Goal: Check status: Check status

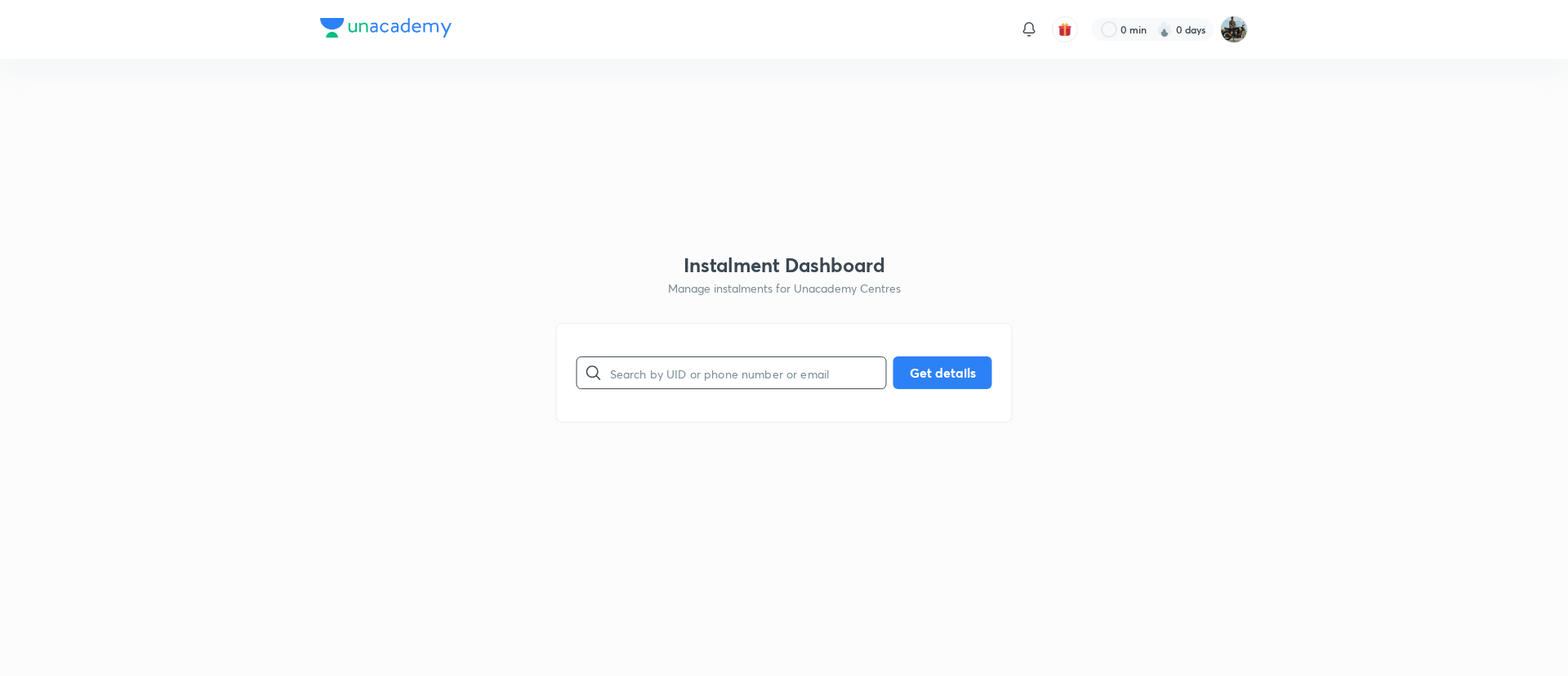
paste input "EDZ5RJO6EM"
click at [759, 363] on input "EDZ5RJO6EM" at bounding box center [748, 373] width 276 height 41
type input "EDZ5RJO6EM"
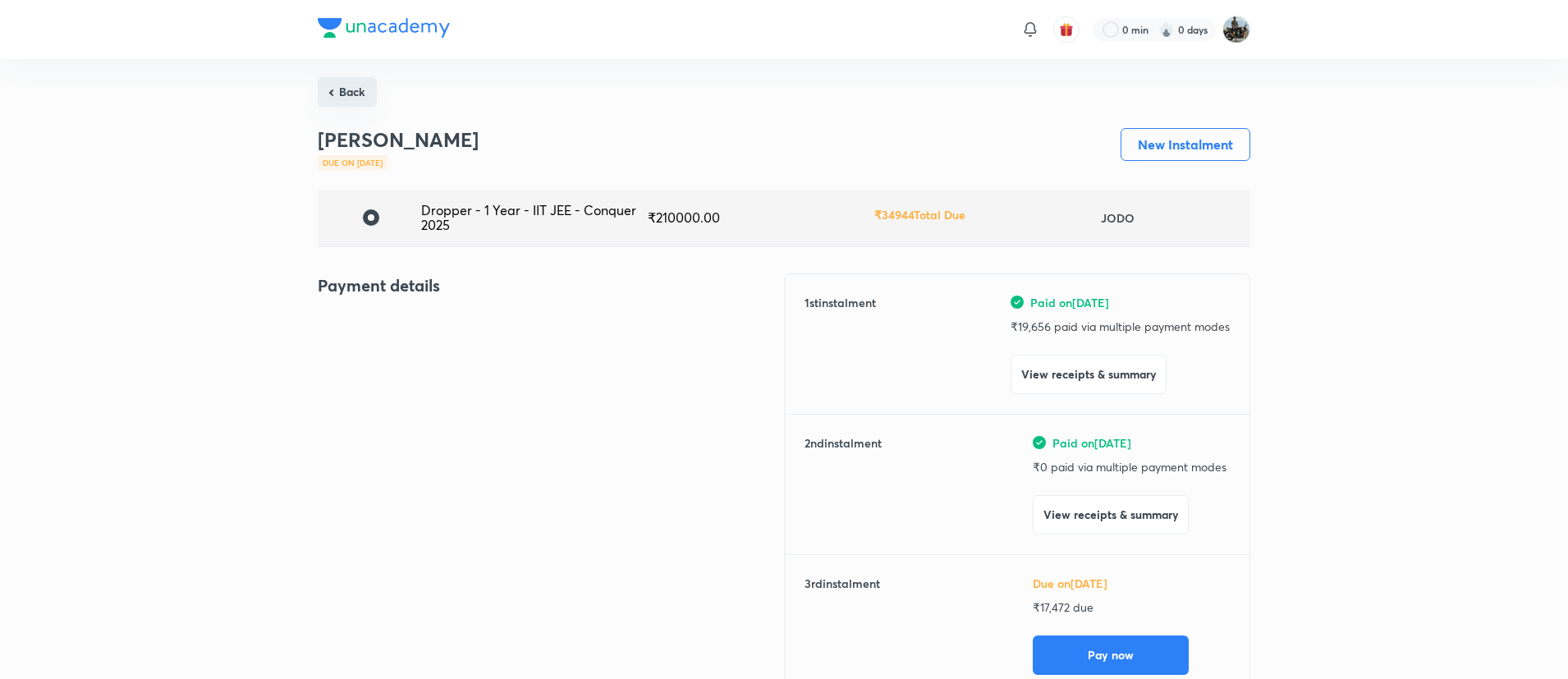
click at [355, 92] on button "Back" at bounding box center [347, 91] width 59 height 30
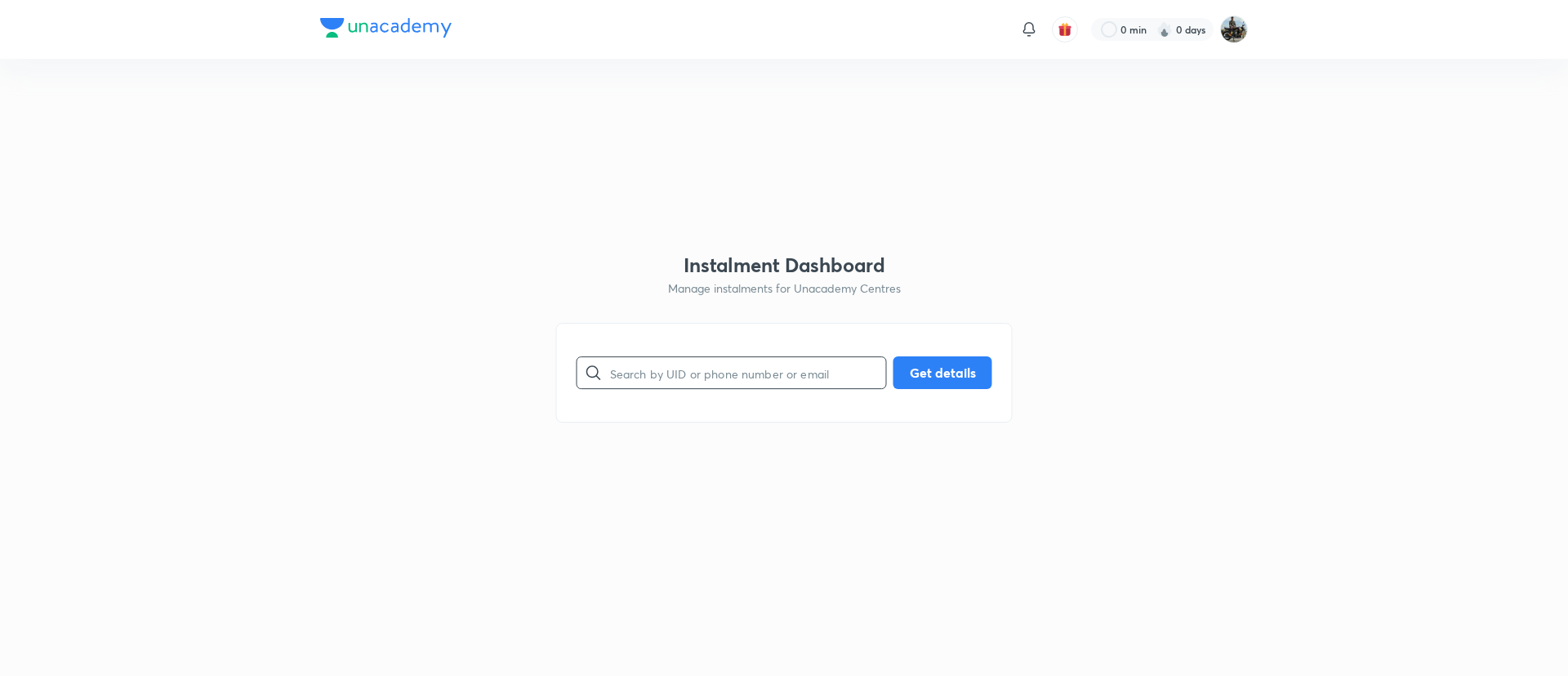
paste input "G9U5ZSLFQW"
click at [726, 361] on input "G9U5ZSLFQW" at bounding box center [748, 373] width 276 height 41
type input "G9U5ZSLFQW"
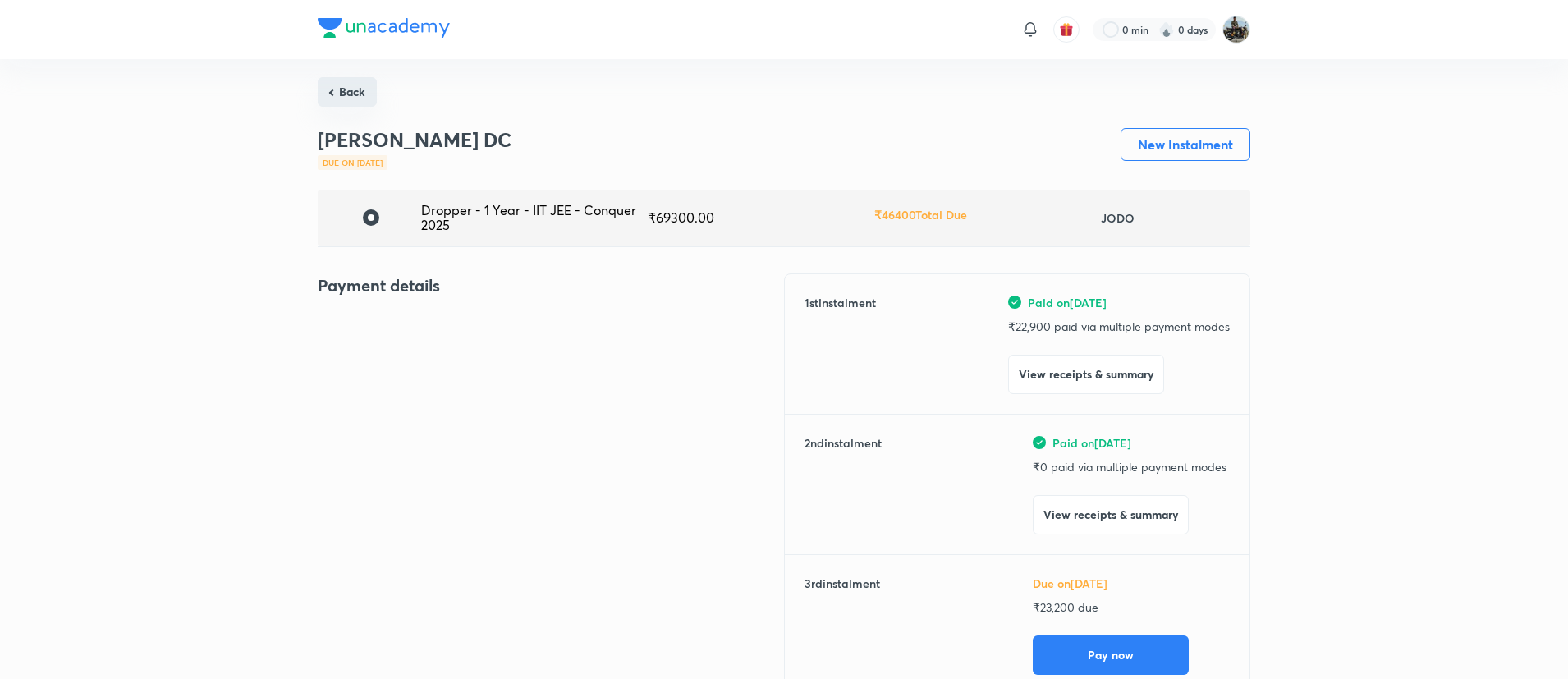
click at [346, 86] on button "Back" at bounding box center [347, 91] width 59 height 30
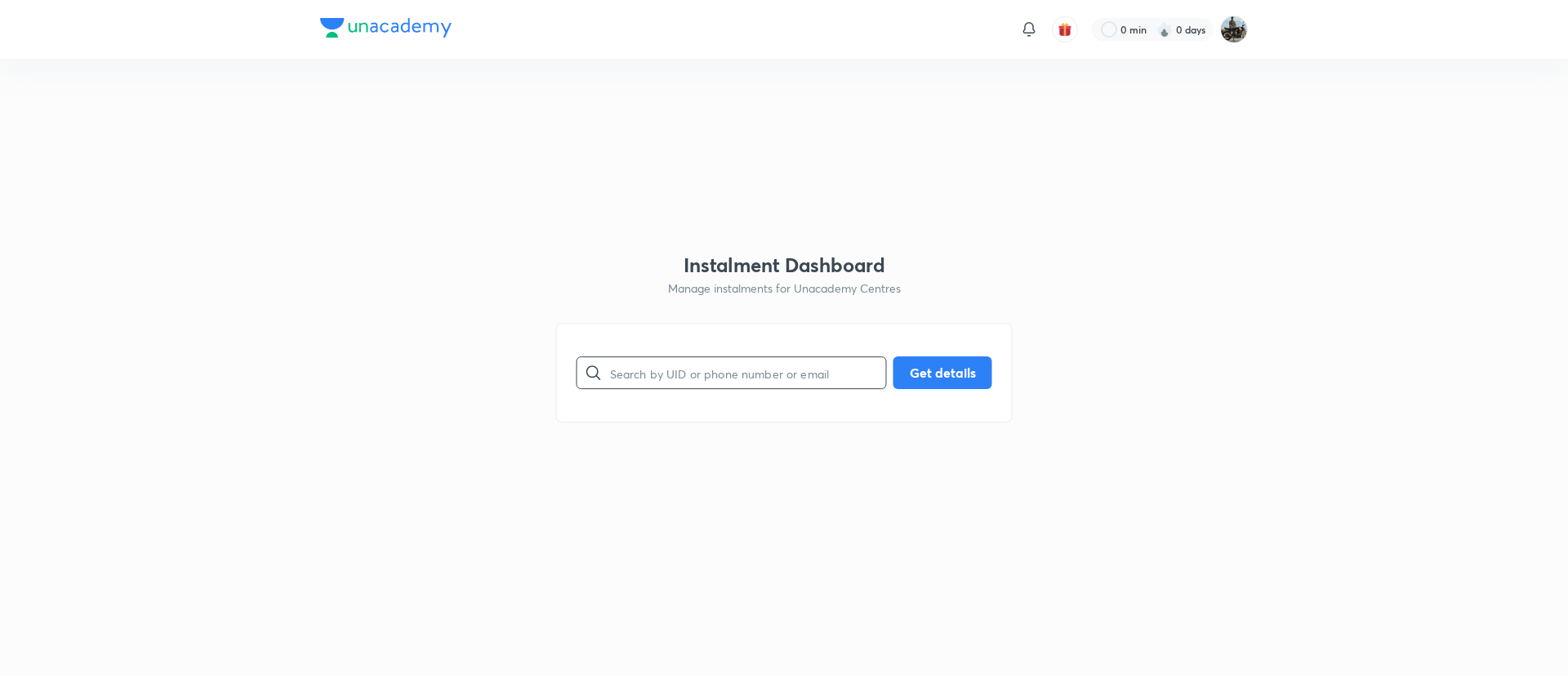
paste input "GK8239WO22"
click at [736, 371] on input "GK8239WO22" at bounding box center [748, 373] width 276 height 41
type input "GK8239WO22"
